Goal: Task Accomplishment & Management: Manage account settings

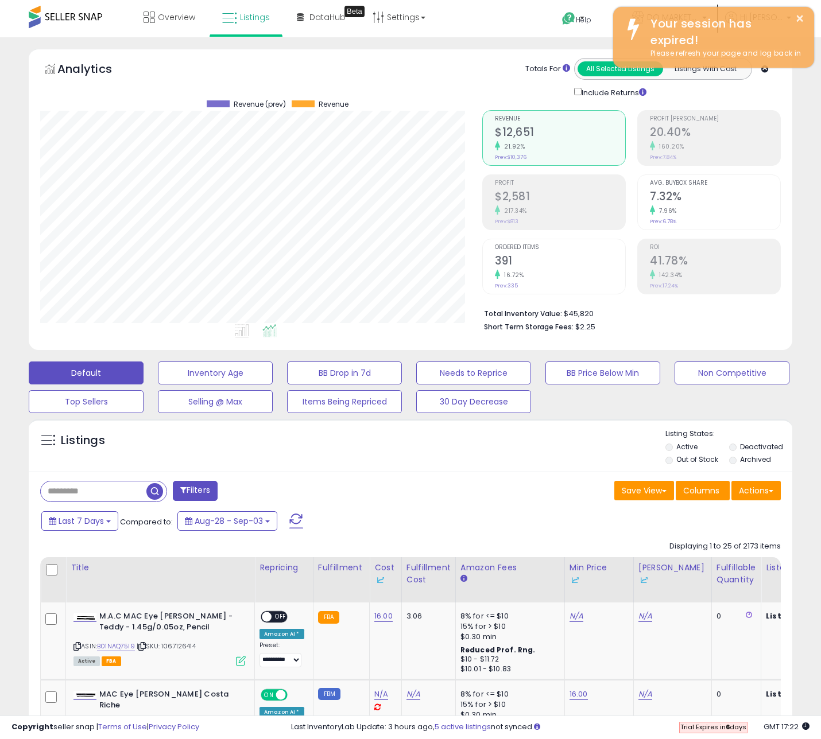
scroll to position [235, 442]
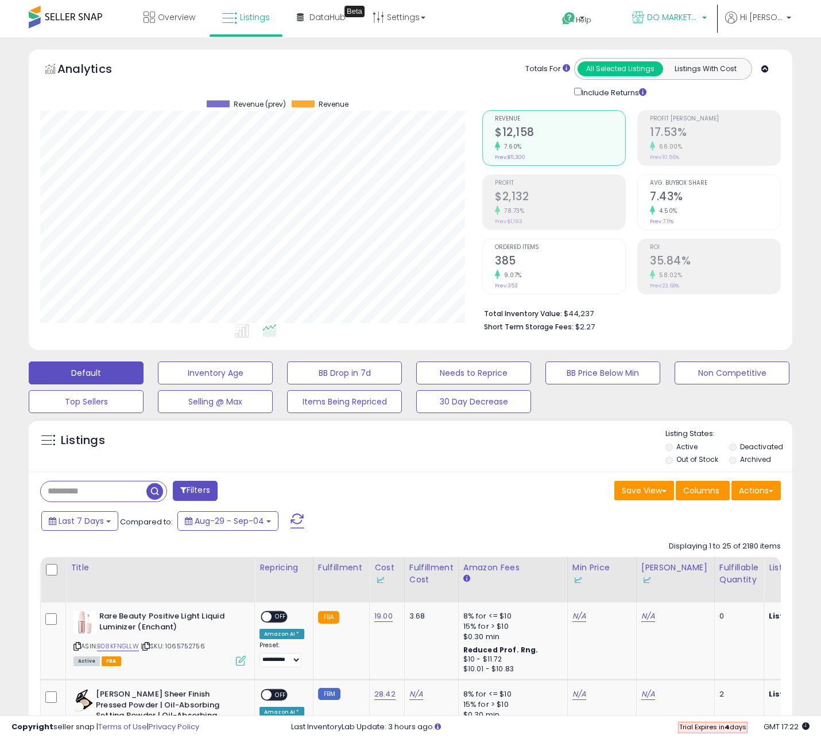
click at [684, 19] on span "DO MARKETPLACE LLC" at bounding box center [673, 16] width 52 height 11
click at [761, 21] on span "Hi [PERSON_NAME]" at bounding box center [761, 16] width 43 height 11
click at [757, 86] on link "Profile" at bounding box center [765, 91] width 23 height 11
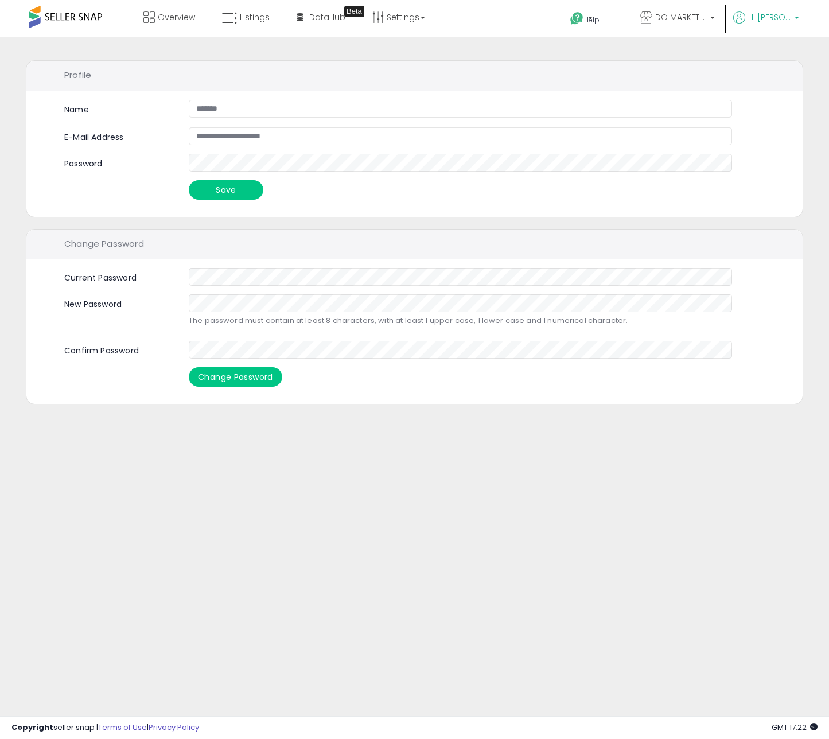
click at [746, 14] on icon at bounding box center [739, 17] width 12 height 12
click at [755, 51] on li "Account" at bounding box center [774, 62] width 48 height 29
click at [755, 56] on li "Account" at bounding box center [774, 62] width 48 height 29
click at [759, 59] on link "Account" at bounding box center [773, 61] width 30 height 11
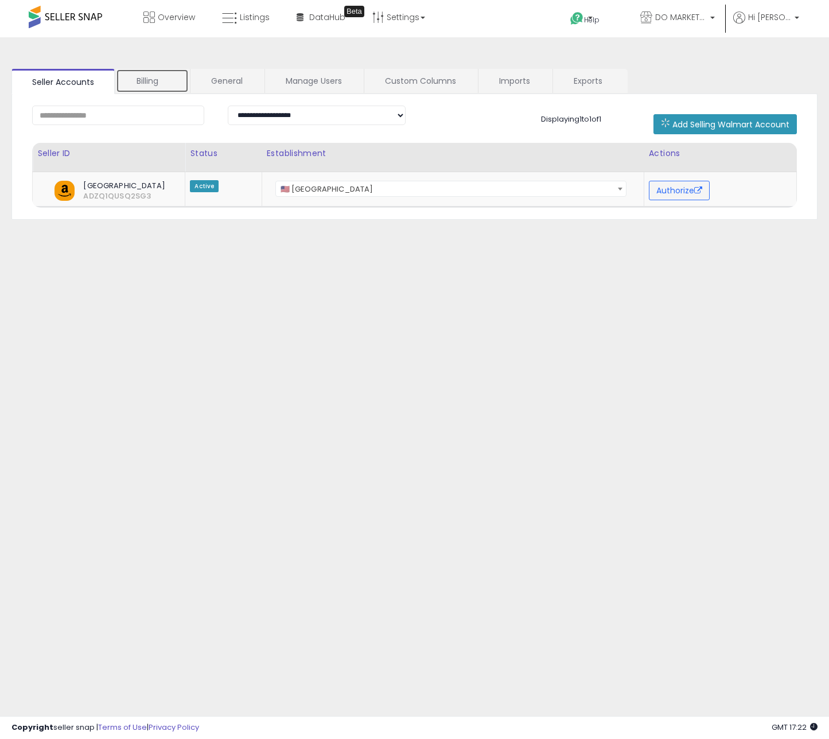
click at [165, 85] on link "Billing" at bounding box center [152, 81] width 73 height 24
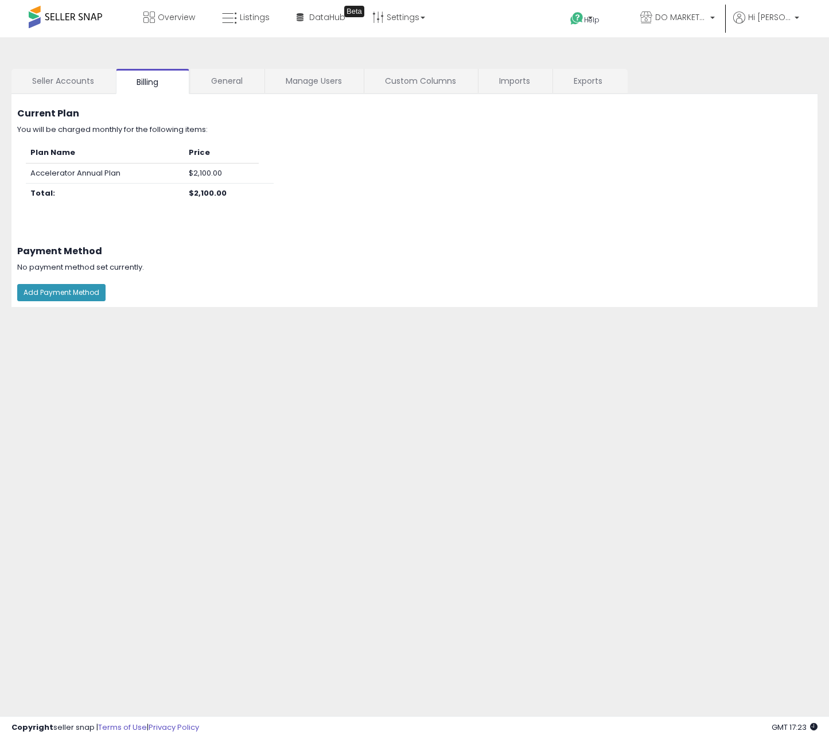
click at [201, 100] on div "Current Plan You will be charged monthly for the following items: Plan Name Pri…" at bounding box center [415, 161] width 824 height 135
click at [212, 89] on link "General" at bounding box center [227, 81] width 73 height 24
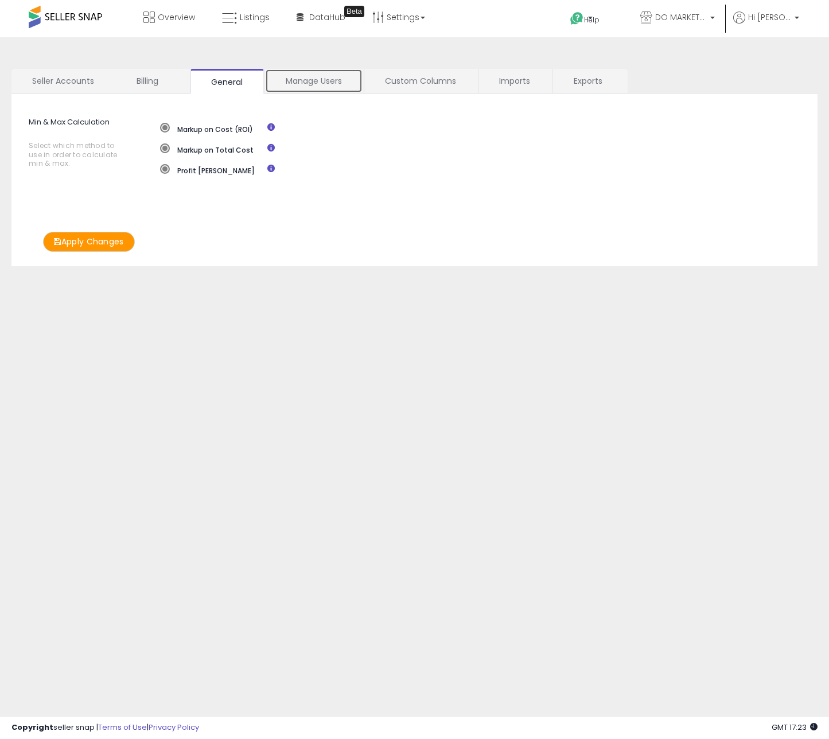
click at [301, 87] on link "Manage Users" at bounding box center [314, 81] width 98 height 24
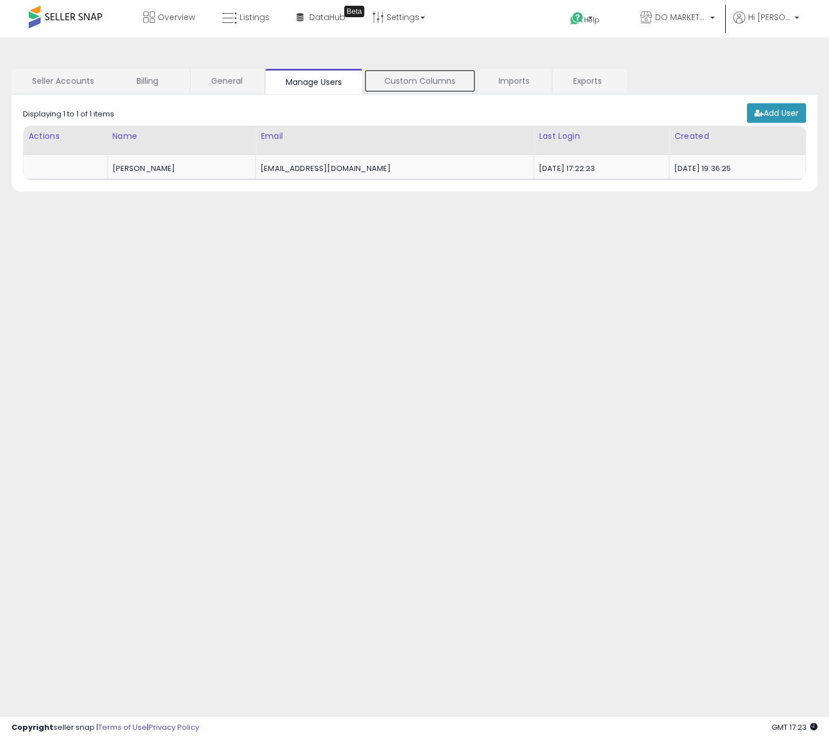
click at [422, 75] on link "Custom Columns" at bounding box center [420, 81] width 112 height 24
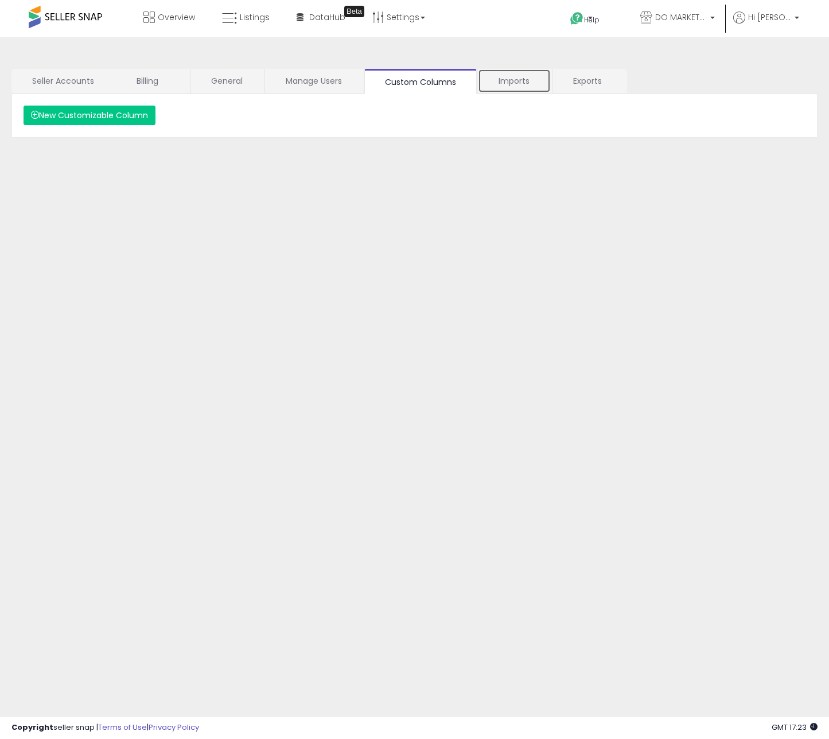
click at [529, 86] on link "Imports" at bounding box center [514, 81] width 73 height 24
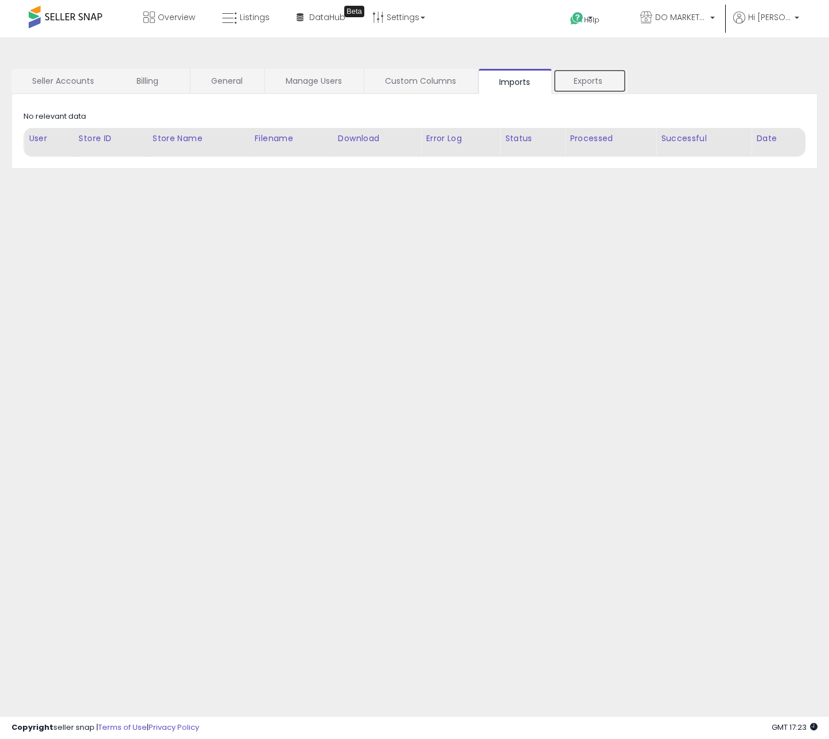
click at [578, 80] on link "Exports" at bounding box center [589, 81] width 73 height 24
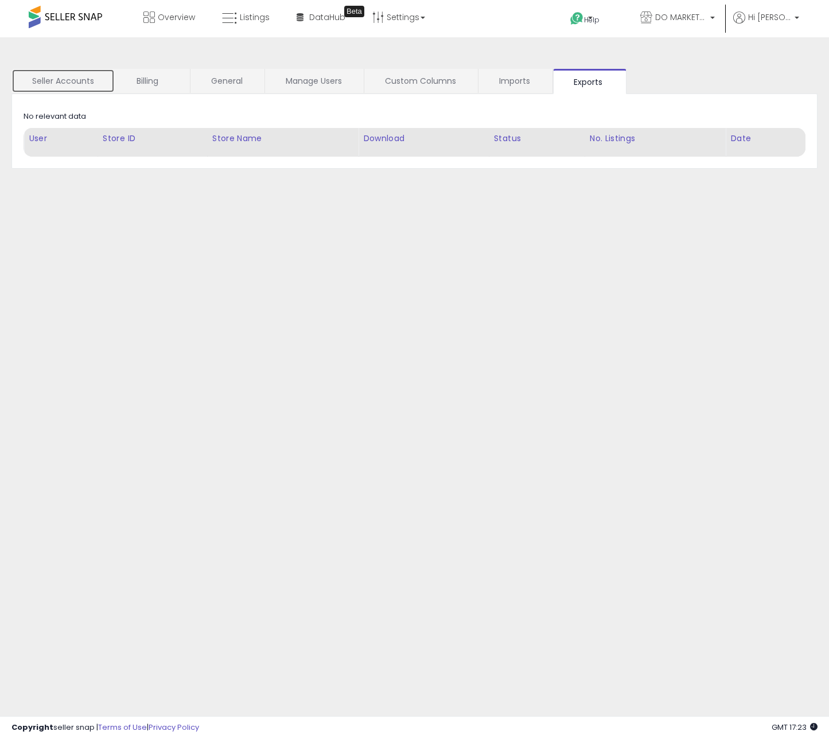
click at [48, 75] on link "Seller Accounts" at bounding box center [62, 81] width 103 height 24
